Goal: Transaction & Acquisition: Purchase product/service

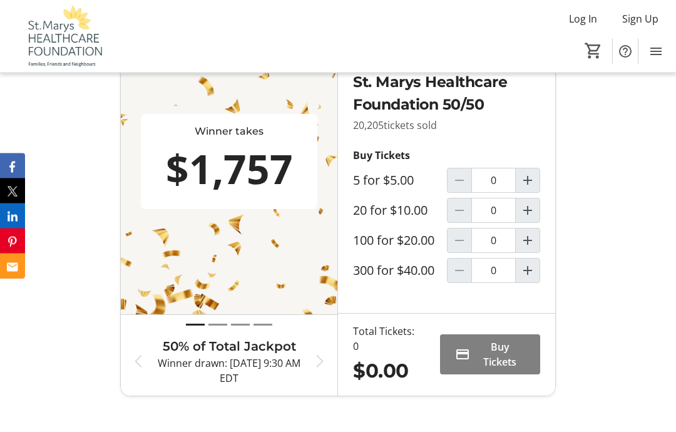
scroll to position [504, 0]
click at [528, 247] on mat-icon "Increment by one" at bounding box center [527, 239] width 15 height 15
type input "1"
click at [478, 369] on span "Buy Tickets" at bounding box center [500, 354] width 50 height 30
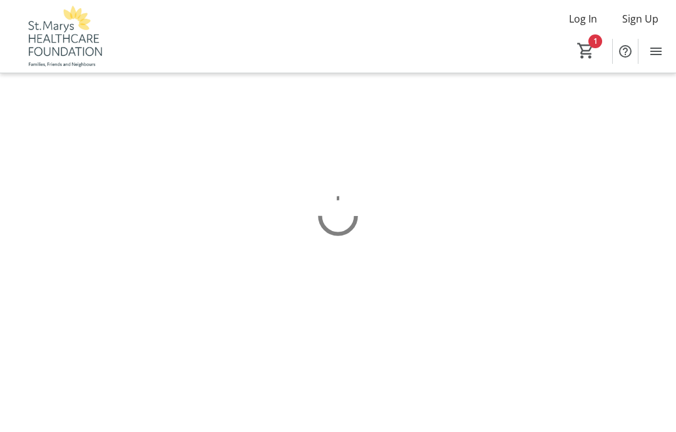
scroll to position [50, 0]
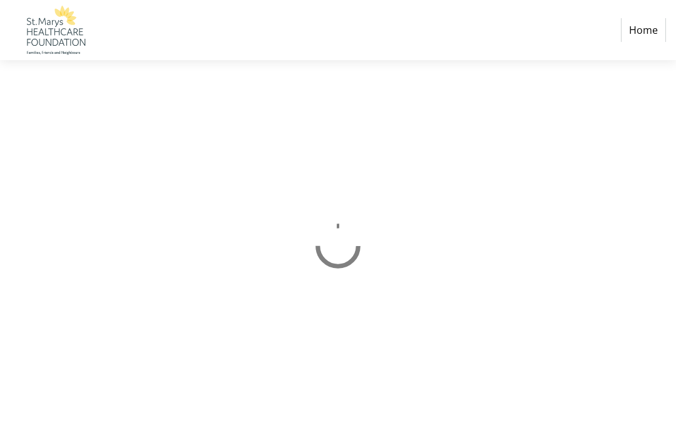
select select "CA"
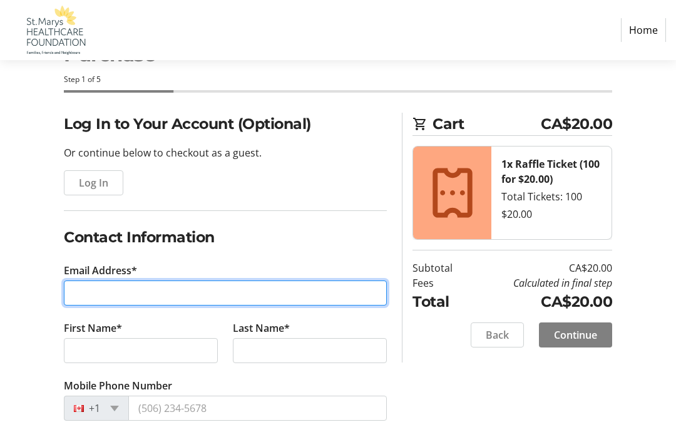
click at [90, 297] on input "Email Address*" at bounding box center [225, 293] width 323 height 25
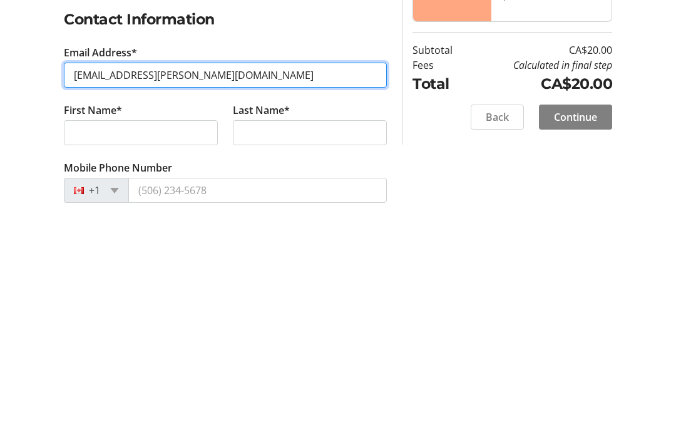
type input "[EMAIL_ADDRESS][PERSON_NAME][DOMAIN_NAME]"
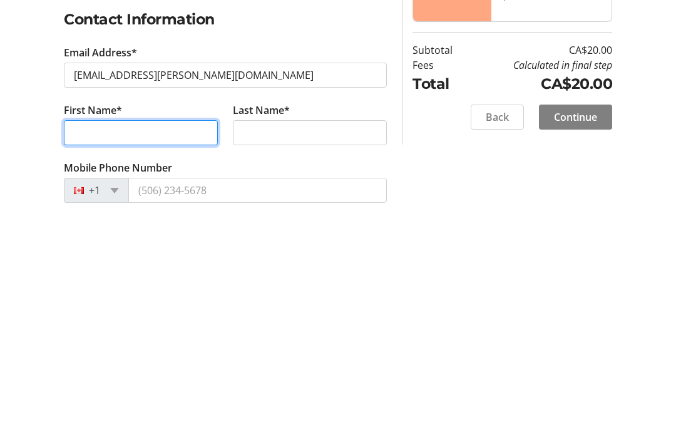
click at [78, 338] on input "First Name*" at bounding box center [141, 350] width 154 height 25
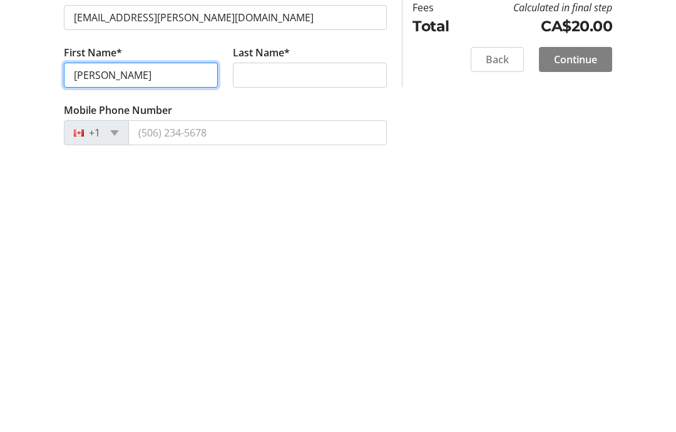
type input "[PERSON_NAME]"
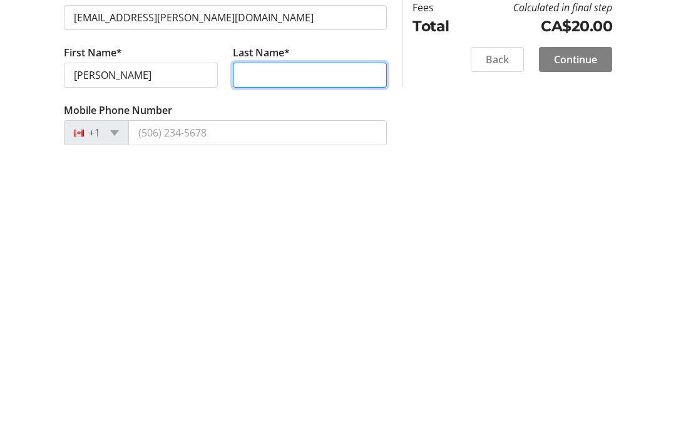
click at [246, 338] on input "Last Name*" at bounding box center [310, 350] width 154 height 25
type input "[PERSON_NAME]"
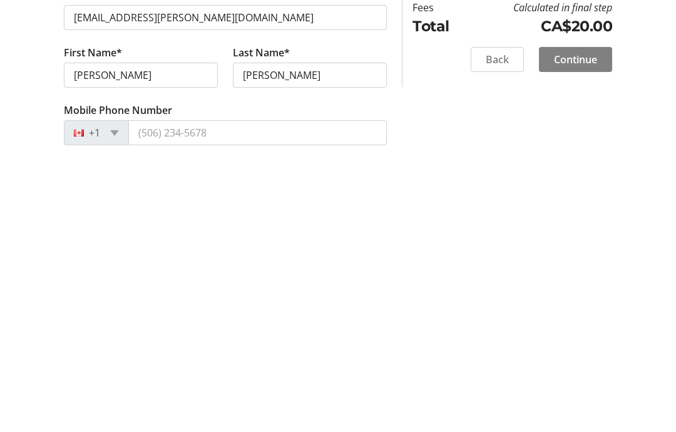
click at [140, 396] on input "Mobile Phone Number" at bounding box center [257, 408] width 259 height 25
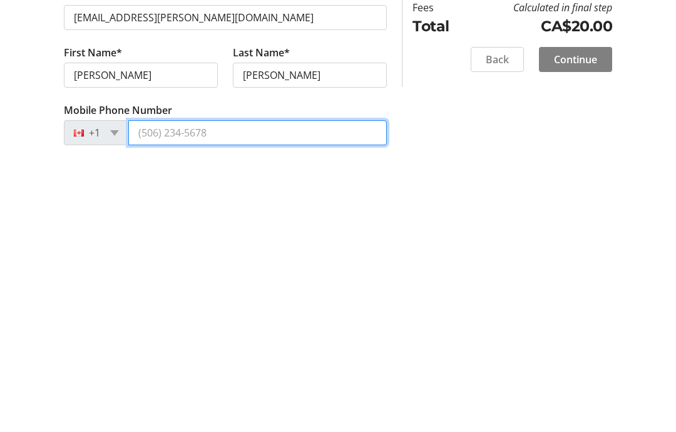
scroll to position [100, 0]
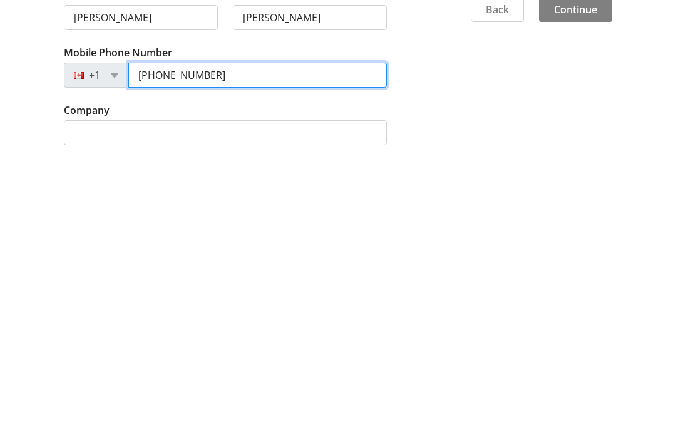
type input "[PHONE_NUMBER]"
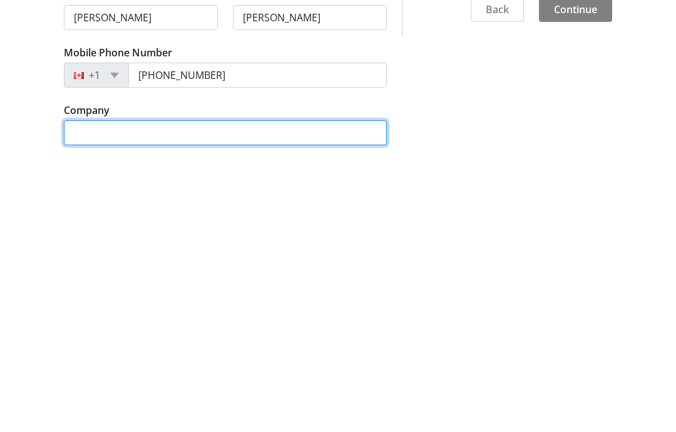
click at [75, 403] on input "Company" at bounding box center [225, 415] width 323 height 25
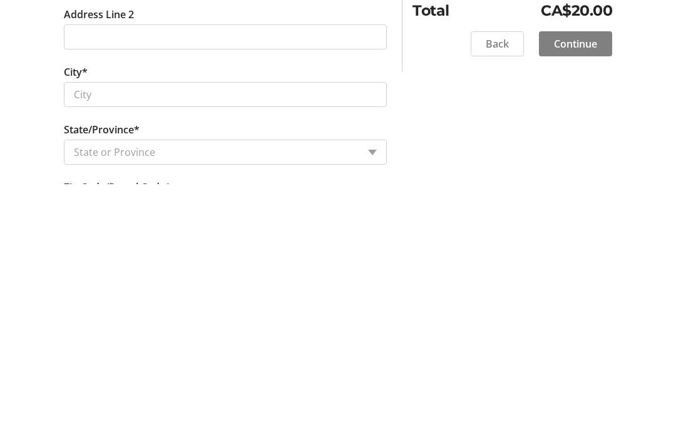
scroll to position [413, 0]
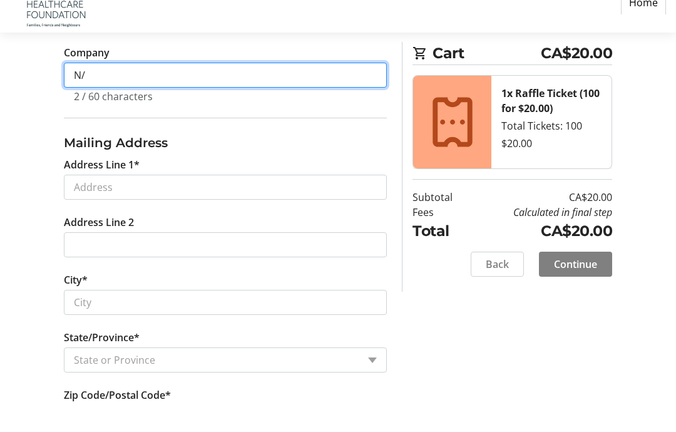
type input "N"
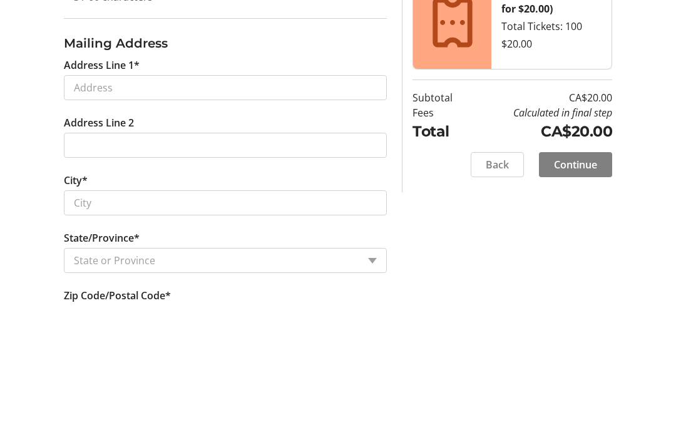
type input "N/A"
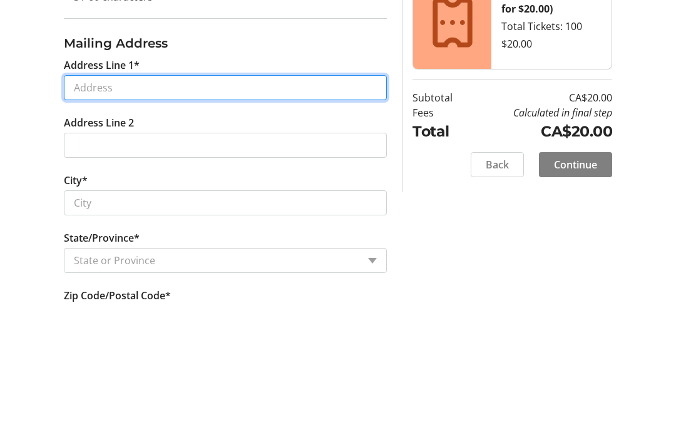
click at [75, 203] on input "Address Line 1*" at bounding box center [225, 215] width 323 height 25
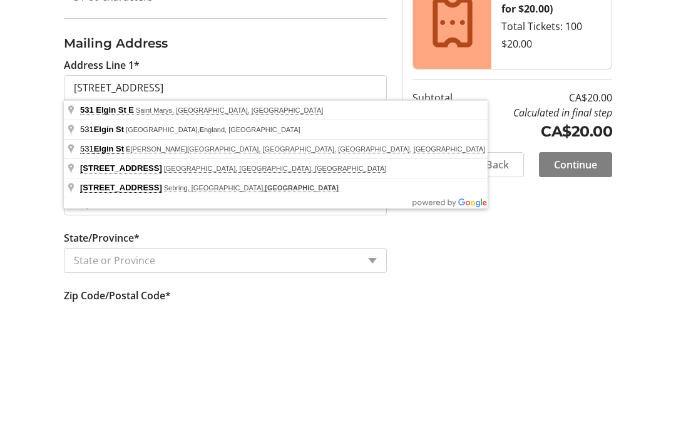
type input "[STREET_ADDRESS]"
type input "Saint Marys"
select select "ON"
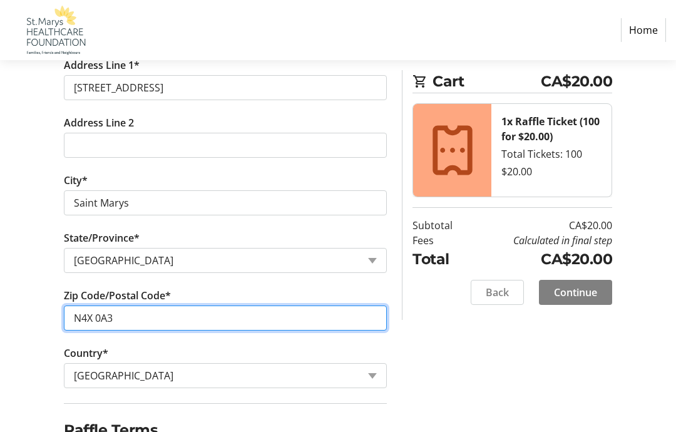
click at [86, 316] on input "N4X 0A3" at bounding box center [225, 318] width 323 height 25
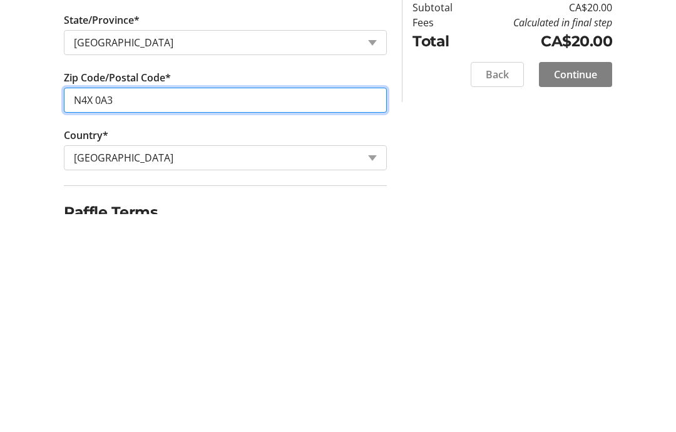
click at [122, 306] on input "N4X 0A3" at bounding box center [225, 318] width 323 height 25
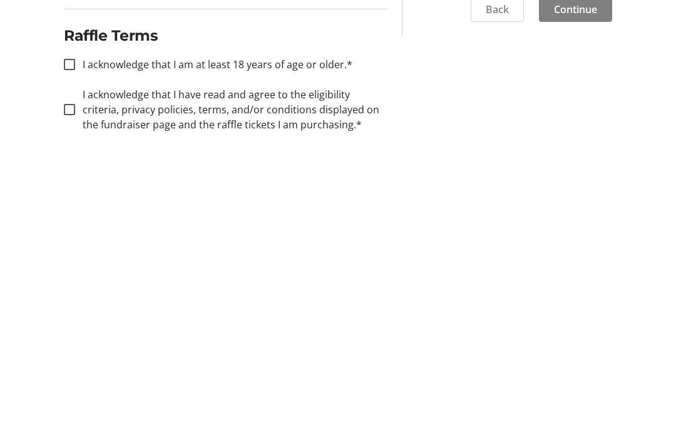
scroll to position [664, 0]
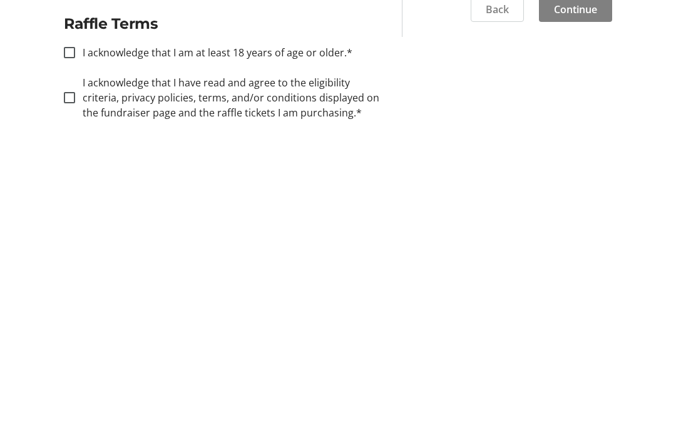
type input "N4X 1B8"
click at [73, 330] on input "I acknowledge that I am at least 18 years of age or older.*" at bounding box center [69, 335] width 11 height 11
checkbox input "true"
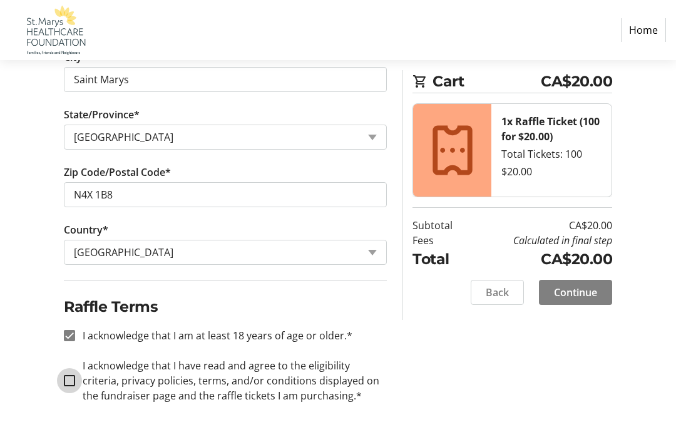
click at [68, 375] on input "I acknowledge that I have read and agree to the eligibility criteria, privacy p…" at bounding box center [69, 380] width 11 height 11
checkbox input "true"
click at [565, 285] on span "Continue" at bounding box center [575, 292] width 43 height 15
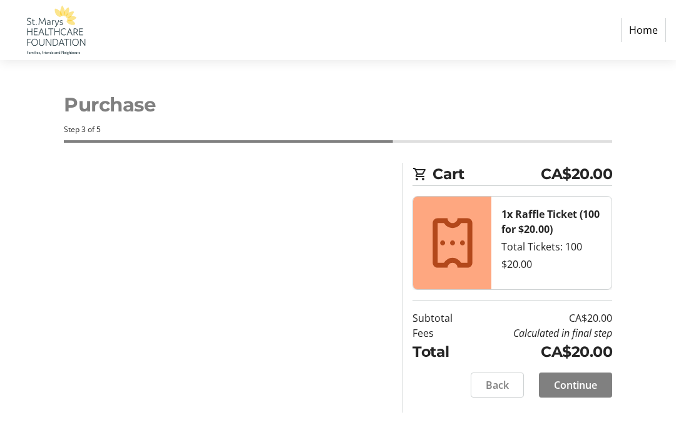
scroll to position [50, 0]
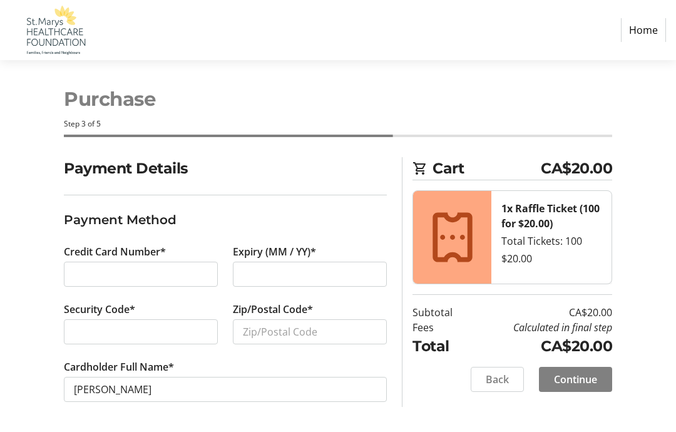
click at [73, 262] on div at bounding box center [141, 274] width 154 height 25
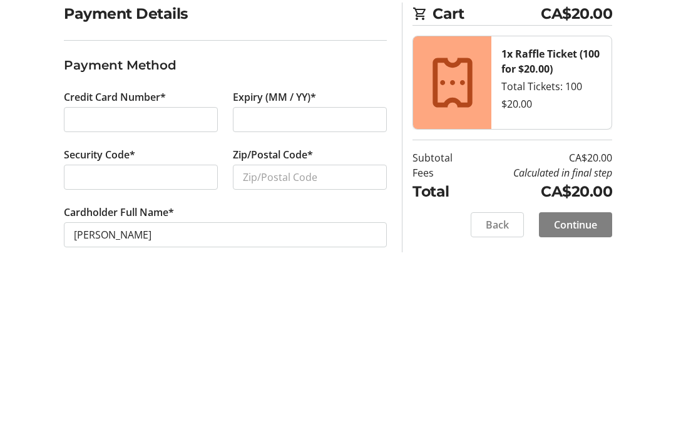
click at [241, 262] on div at bounding box center [310, 274] width 154 height 25
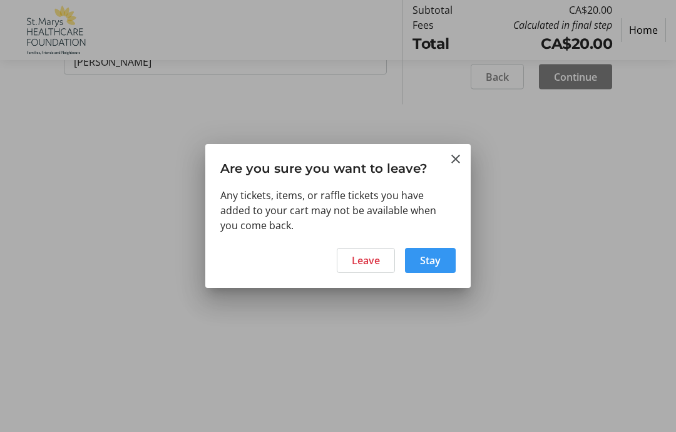
click at [432, 261] on span "Stay" at bounding box center [430, 260] width 21 height 15
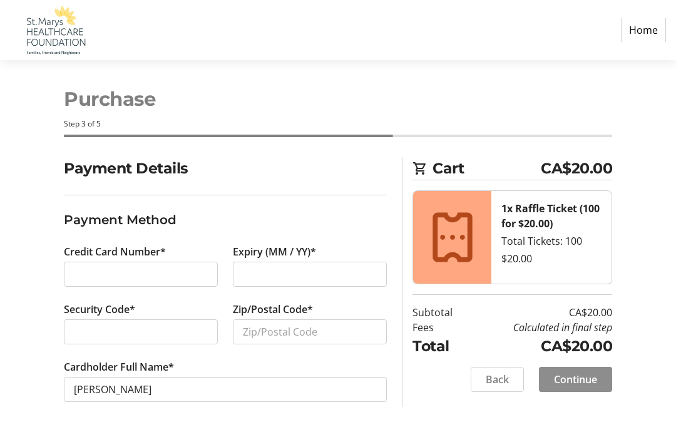
click at [570, 372] on span "Continue" at bounding box center [575, 379] width 43 height 15
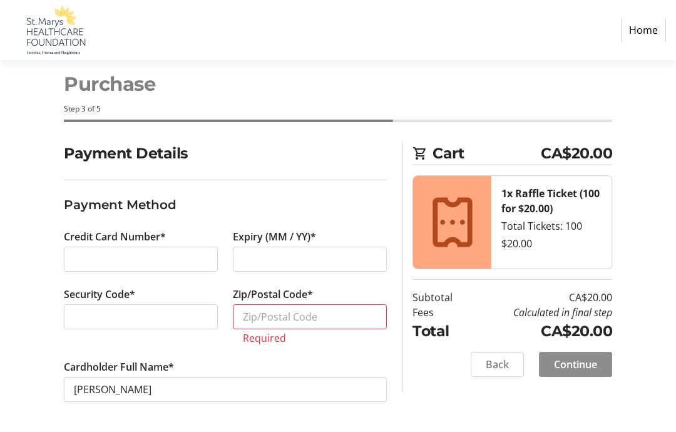
click at [566, 349] on span at bounding box center [575, 364] width 73 height 30
click at [249, 304] on input "Zip/Postal Code*" at bounding box center [310, 316] width 154 height 25
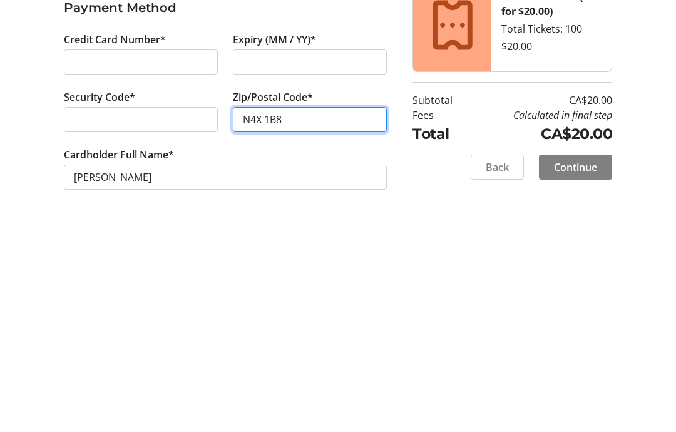
type input "N4X 1B8"
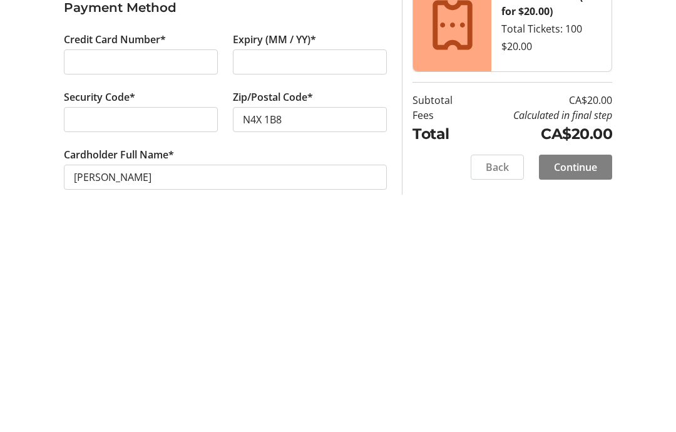
click at [572, 372] on span "Continue" at bounding box center [575, 379] width 43 height 15
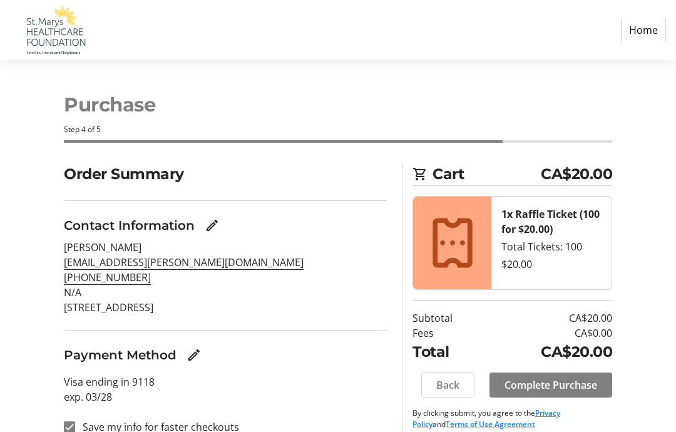
click at [639, 193] on div "Order Summary Contact Information [PERSON_NAME] [PERSON_NAME][EMAIL_ADDRESS][PE…" at bounding box center [338, 306] width 676 height 286
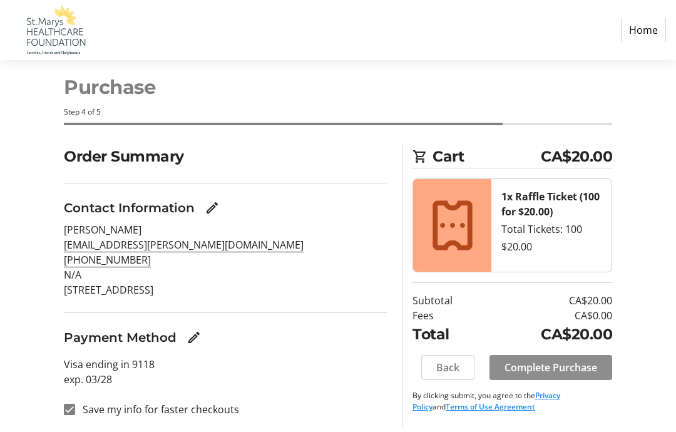
click at [527, 360] on span "Complete Purchase" at bounding box center [551, 367] width 93 height 15
